Goal: Task Accomplishment & Management: Use online tool/utility

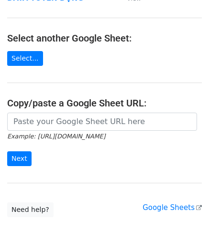
scroll to position [96, 0]
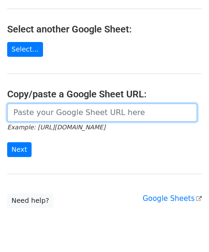
click at [51, 112] on input "url" at bounding box center [102, 113] width 190 height 18
paste input "https://docs.google.com/spreadsheets/d/1KZ7mIKUru3GcC_K2wVEfG_VsEb4I4bOScueJoPE…"
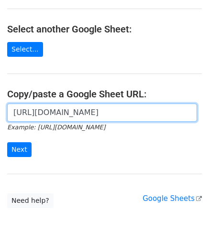
scroll to position [0, 273]
type input "https://docs.google.com/spreadsheets/d/1KZ7mIKUru3GcC_K2wVEfG_VsEb4I4bOScueJoPE…"
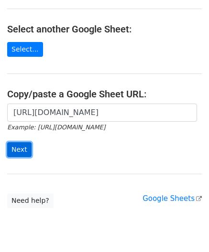
click at [17, 154] on input "Next" at bounding box center [19, 149] width 24 height 15
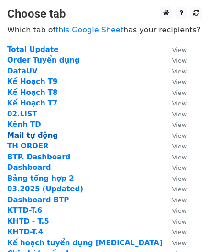
click at [28, 137] on strong "Mail tự động" at bounding box center [32, 135] width 51 height 9
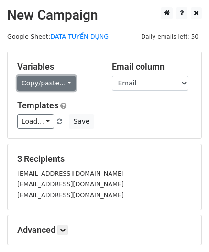
click at [44, 79] on link "Copy/paste..." at bounding box center [46, 83] width 58 height 15
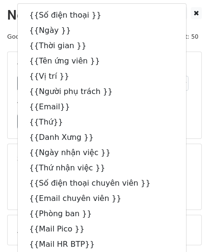
click at [167, 116] on div "Load... Thư cảm ơn Thư mời phỏng vấn BTP Thư mời nhận việc BTP Thư nhắc nhở cập…" at bounding box center [104, 121] width 189 height 15
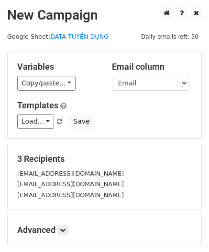
click at [51, 121] on span "Load... Thư cảm ơn Thư mời phỏng vấn BTP Thư mời nhận việc BTP Thư nhắc nhở cập…" at bounding box center [40, 121] width 47 height 9
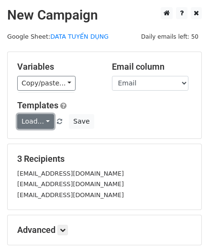
click at [43, 121] on link "Load..." at bounding box center [35, 121] width 37 height 15
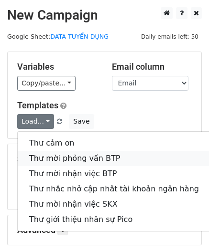
click at [57, 158] on link "Thư mời phỏng vấn BTP" at bounding box center [114, 158] width 193 height 15
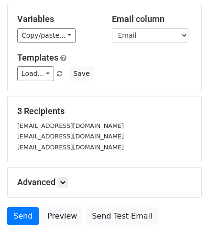
scroll to position [102, 0]
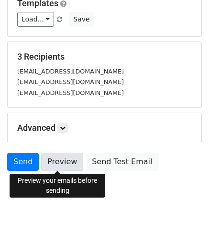
click at [57, 164] on link "Preview" at bounding box center [62, 162] width 42 height 18
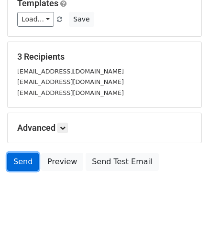
click at [21, 162] on link "Send" at bounding box center [23, 162] width 32 height 18
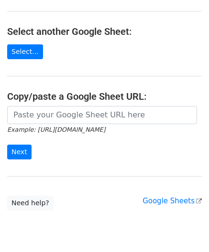
scroll to position [98, 0]
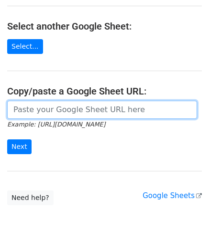
click at [45, 115] on input "url" at bounding box center [102, 110] width 190 height 18
paste input "[URL][DOMAIN_NAME]"
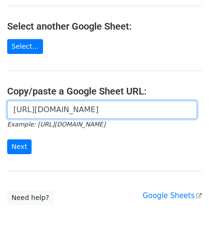
scroll to position [0, 273]
type input "[URL][DOMAIN_NAME]"
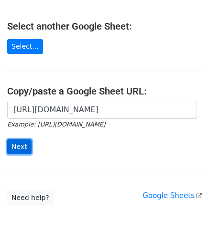
click at [19, 145] on input "Next" at bounding box center [19, 146] width 24 height 15
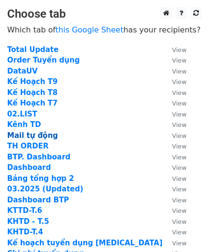
click at [22, 137] on strong "Mail tự động" at bounding box center [32, 135] width 51 height 9
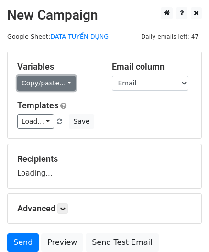
click at [43, 80] on link "Copy/paste..." at bounding box center [46, 83] width 58 height 15
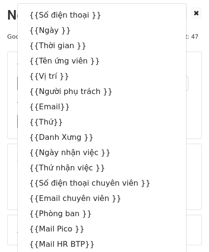
click at [181, 114] on div "Templates Load... Thư mời phỏng vấn BTP Thư cảm ơn Thư mời nhận việc BTP Thư nh…" at bounding box center [104, 114] width 189 height 29
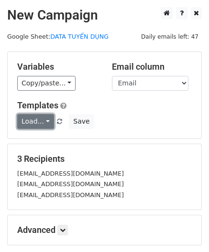
click at [49, 123] on link "Load..." at bounding box center [35, 121] width 37 height 15
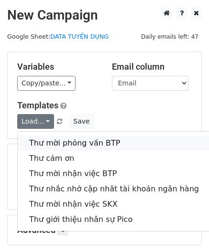
click at [63, 143] on link "Thư mời phỏng vấn BTP" at bounding box center [114, 143] width 193 height 15
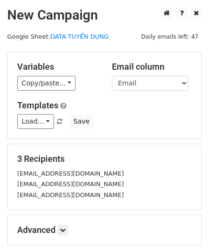
click at [148, 113] on div "Templates Load... Thư mời phỏng vấn BTP Thư cảm ơn Thư mời nhận việc BTP Thư nh…" at bounding box center [104, 114] width 189 height 29
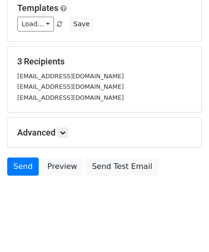
scroll to position [102, 0]
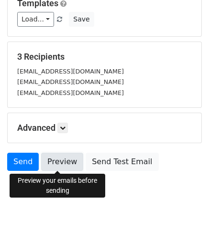
click at [53, 164] on link "Preview" at bounding box center [62, 162] width 42 height 18
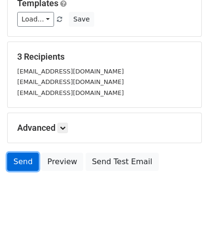
click at [21, 166] on link "Send" at bounding box center [23, 162] width 32 height 18
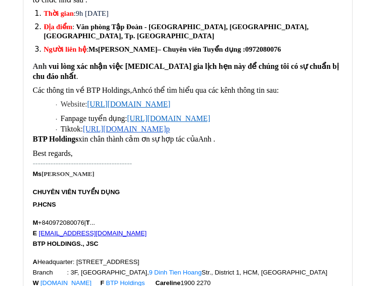
scroll to position [239, 0]
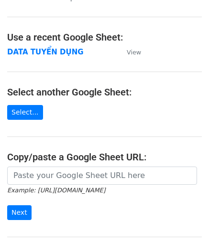
scroll to position [96, 0]
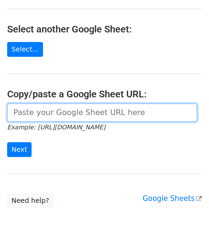
click at [56, 117] on input "url" at bounding box center [102, 113] width 190 height 18
paste input "https://docs.google.com/spreadsheets/d/1KZ7mIKUru3GcC_K2wVEfG_VsEb4I4bOScueJoPE…"
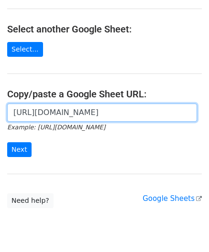
scroll to position [0, 273]
type input "https://docs.google.com/spreadsheets/d/1KZ7mIKUru3GcC_K2wVEfG_VsEb4I4bOScueJoPE…"
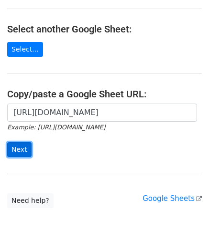
click at [21, 152] on input "Next" at bounding box center [19, 149] width 24 height 15
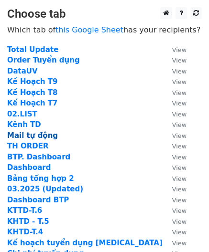
click at [33, 136] on strong "Mail tự động" at bounding box center [32, 135] width 51 height 9
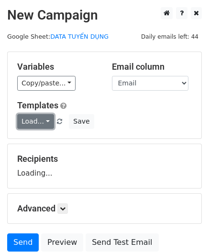
click at [36, 122] on link "Load..." at bounding box center [35, 121] width 37 height 15
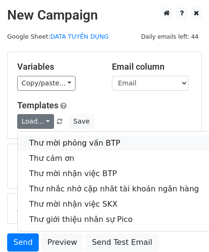
click at [43, 141] on link "Thư mời phỏng vấn BTP" at bounding box center [114, 143] width 193 height 15
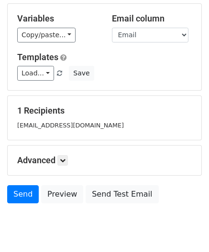
scroll to position [81, 0]
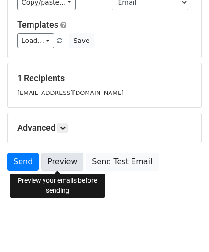
click at [65, 159] on link "Preview" at bounding box center [62, 162] width 42 height 18
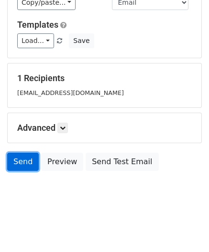
click at [28, 167] on link "Send" at bounding box center [23, 162] width 32 height 18
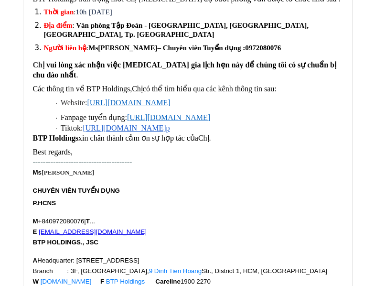
scroll to position [324, 0]
